Goal: Navigation & Orientation: Find specific page/section

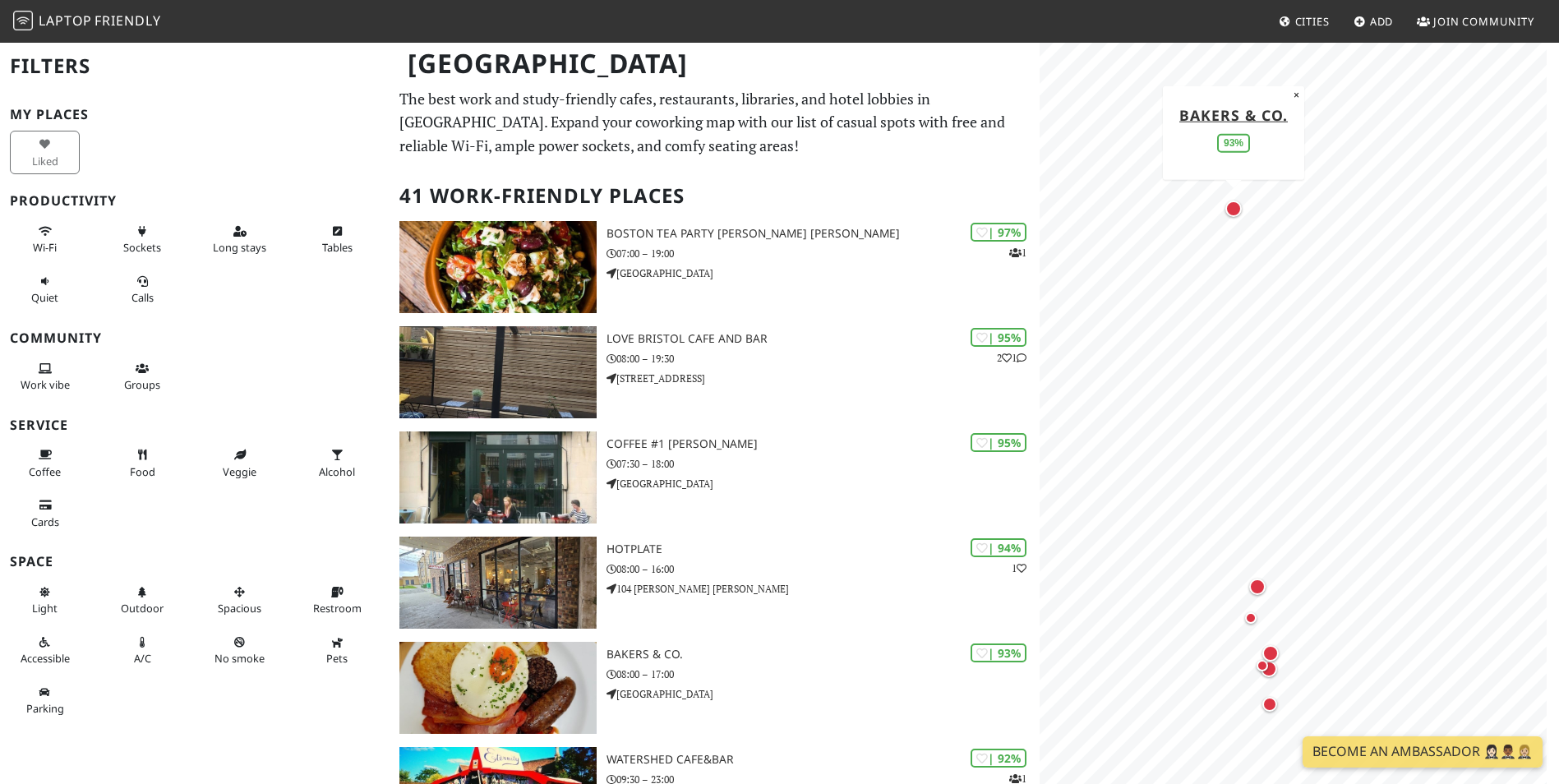
click at [1232, 211] on div "Map marker" at bounding box center [1233, 208] width 17 height 17
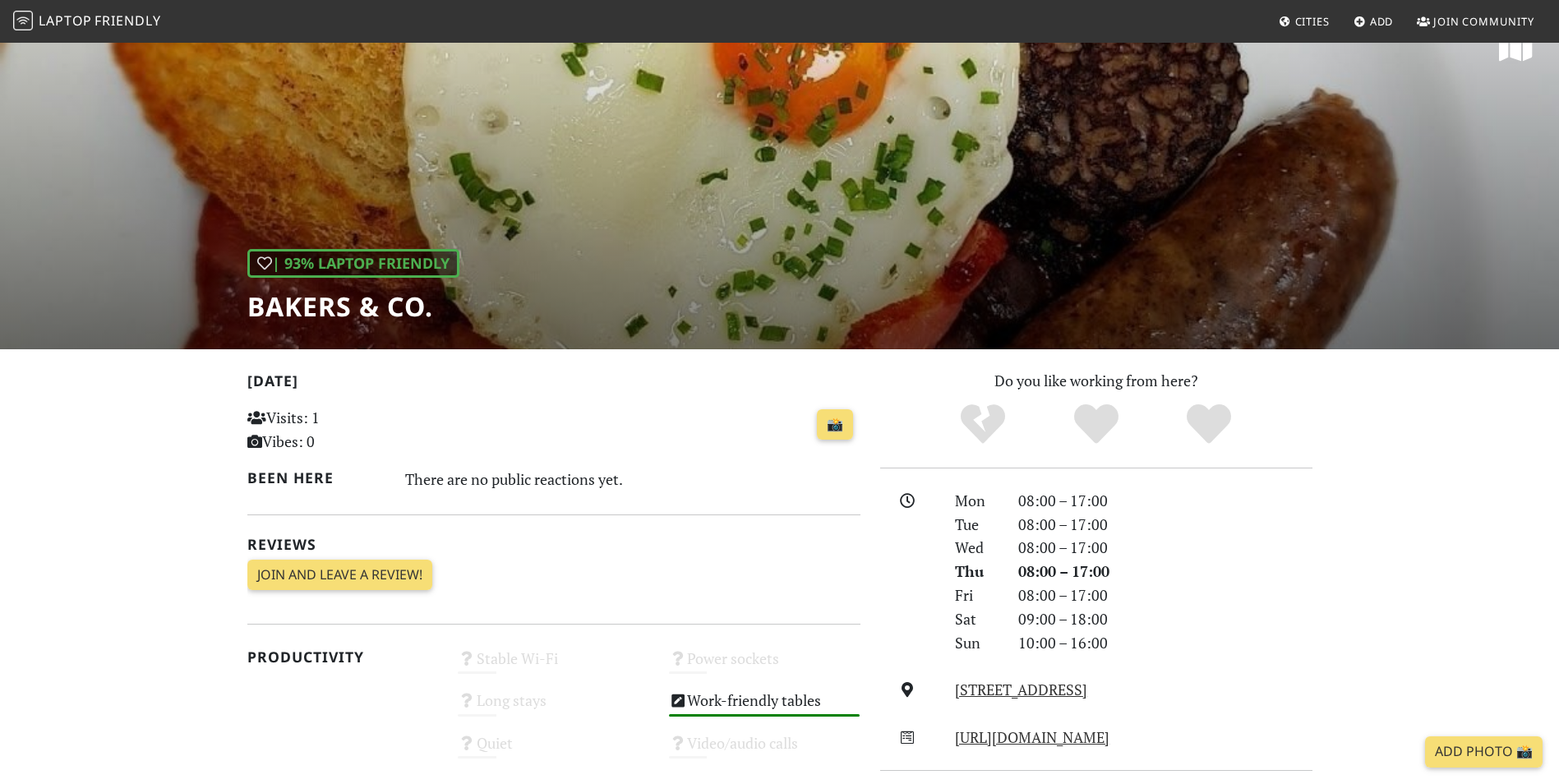
scroll to position [28, 0]
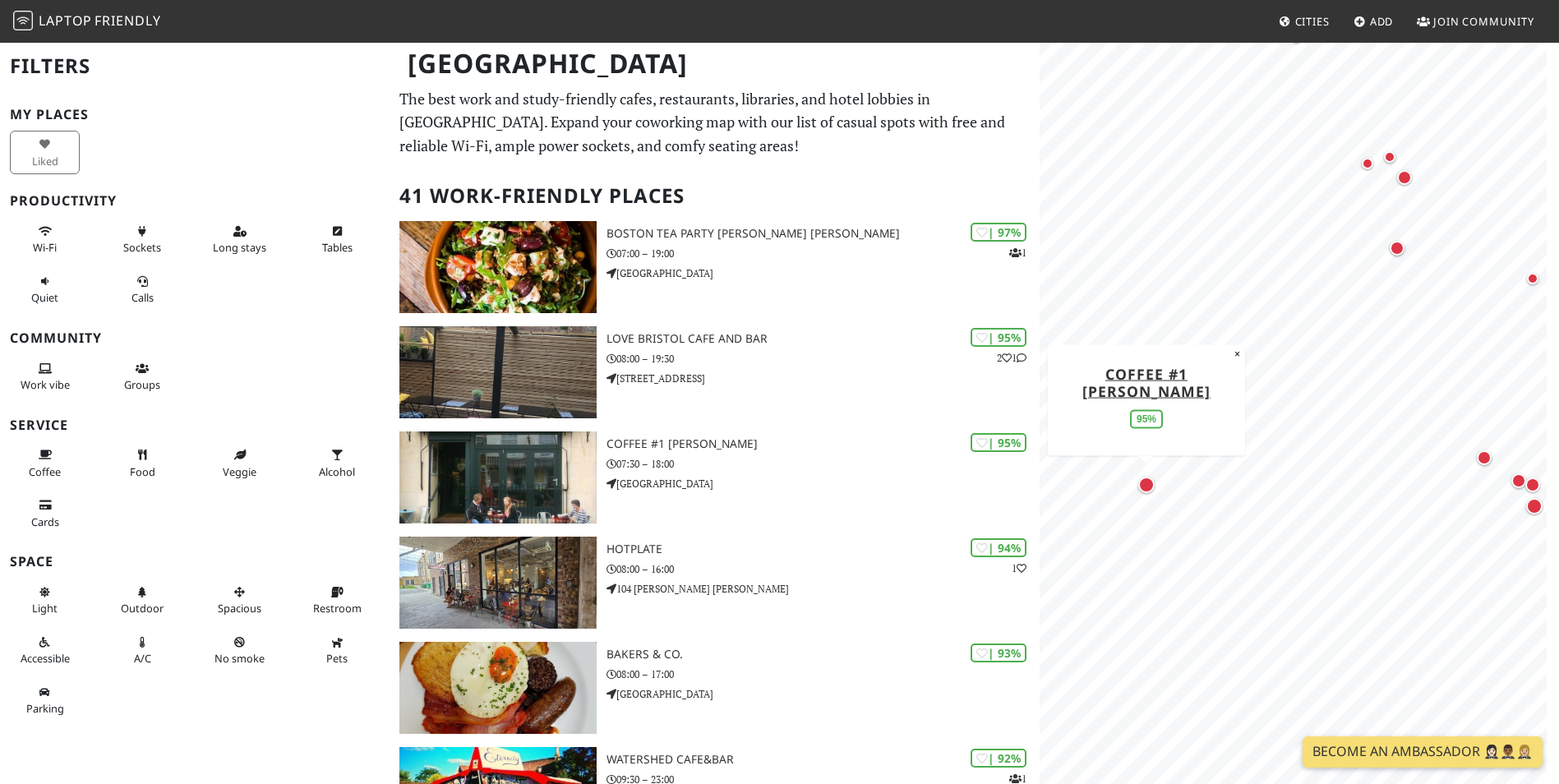
click at [1144, 486] on div "Map marker" at bounding box center [1146, 484] width 17 height 17
